Goal: Complete application form: Complete application form

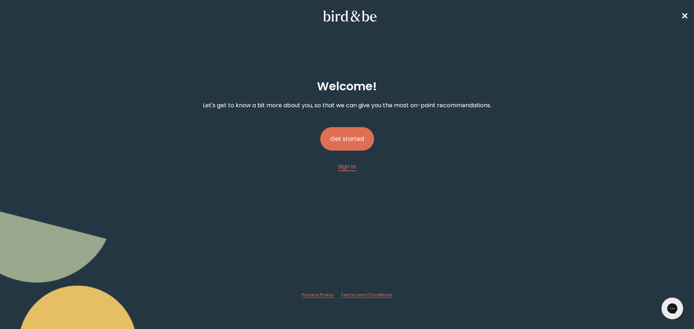
click at [339, 140] on button "Get started" at bounding box center [347, 139] width 54 height 24
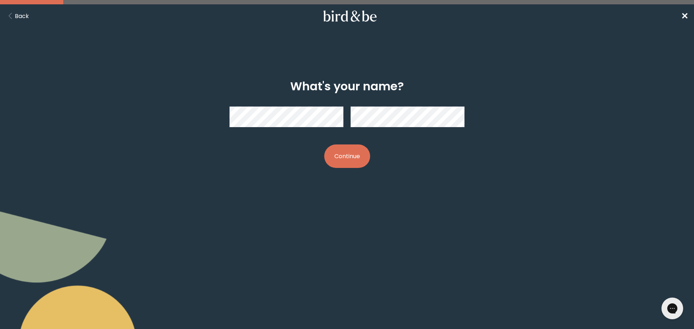
click at [320, 226] on body "plus-circle minus-circle close-circle Bird & Be Logo Bird & Be Logo arrow-left …" at bounding box center [347, 164] width 694 height 329
click at [345, 149] on button "Continue" at bounding box center [347, 157] width 46 height 24
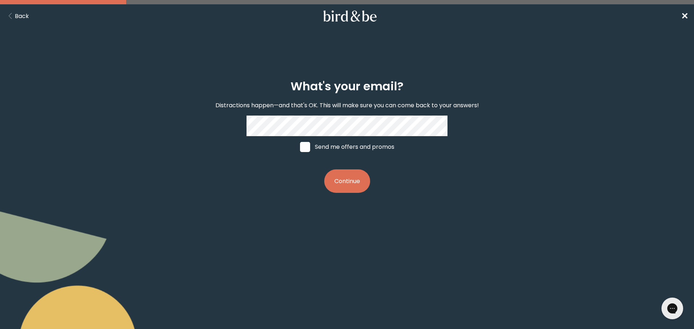
click at [347, 183] on button "Continue" at bounding box center [347, 182] width 46 height 24
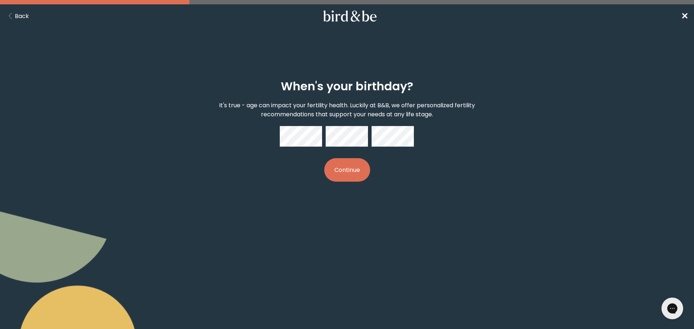
click at [356, 169] on button "Continue" at bounding box center [347, 170] width 46 height 24
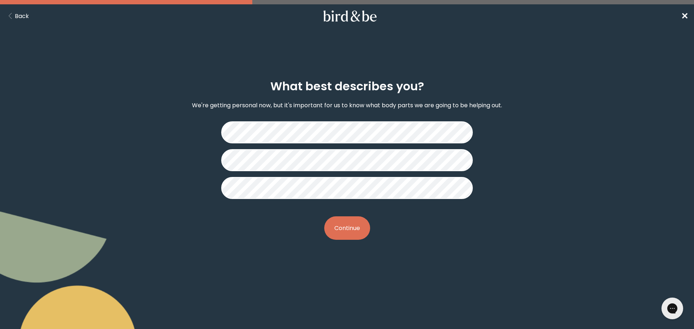
click at [349, 225] on button "Continue" at bounding box center [347, 229] width 46 height 24
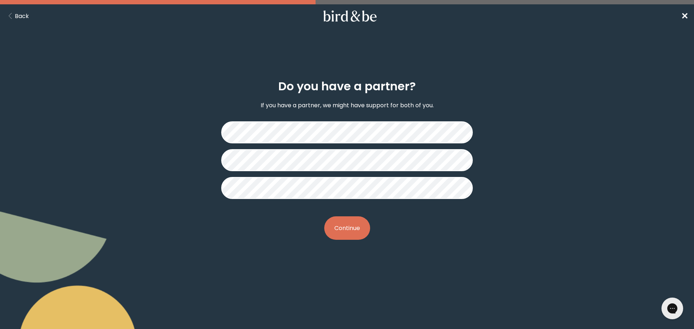
click at [357, 228] on button "Continue" at bounding box center [347, 229] width 46 height 24
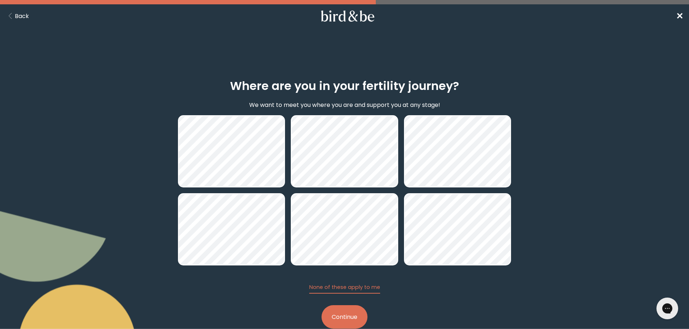
click at [348, 321] on button "Continue" at bounding box center [344, 318] width 46 height 24
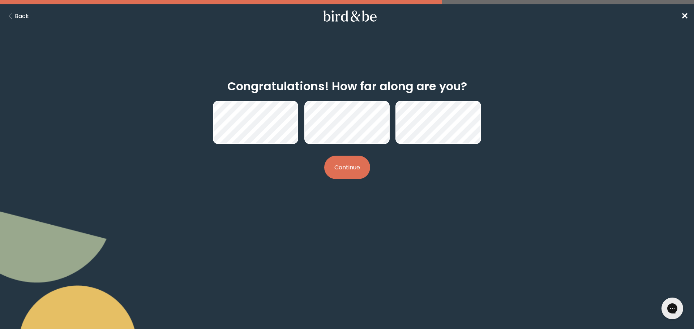
click at [352, 166] on button "Continue" at bounding box center [347, 168] width 46 height 24
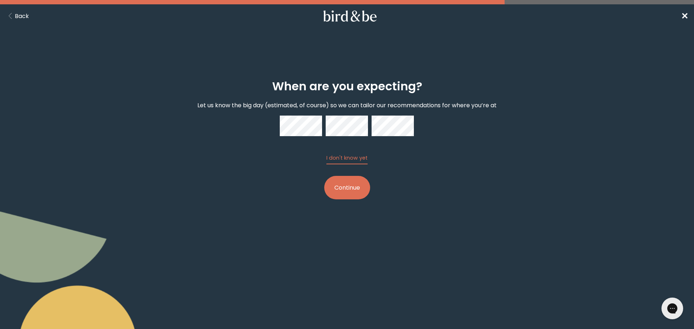
click at [356, 191] on button "Continue" at bounding box center [347, 188] width 46 height 24
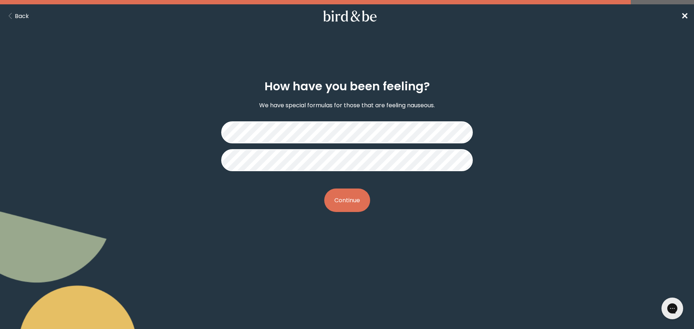
click at [357, 203] on button "Continue" at bounding box center [347, 201] width 46 height 24
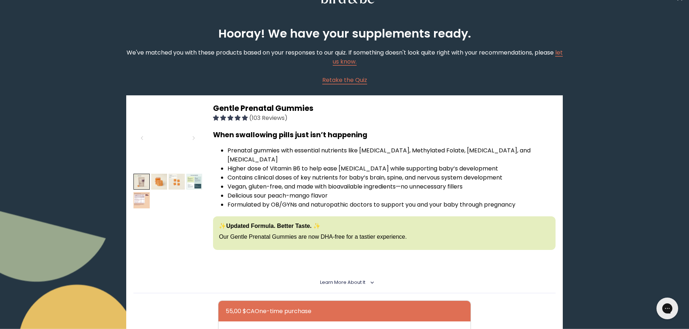
scroll to position [36, 0]
